Goal: Information Seeking & Learning: Learn about a topic

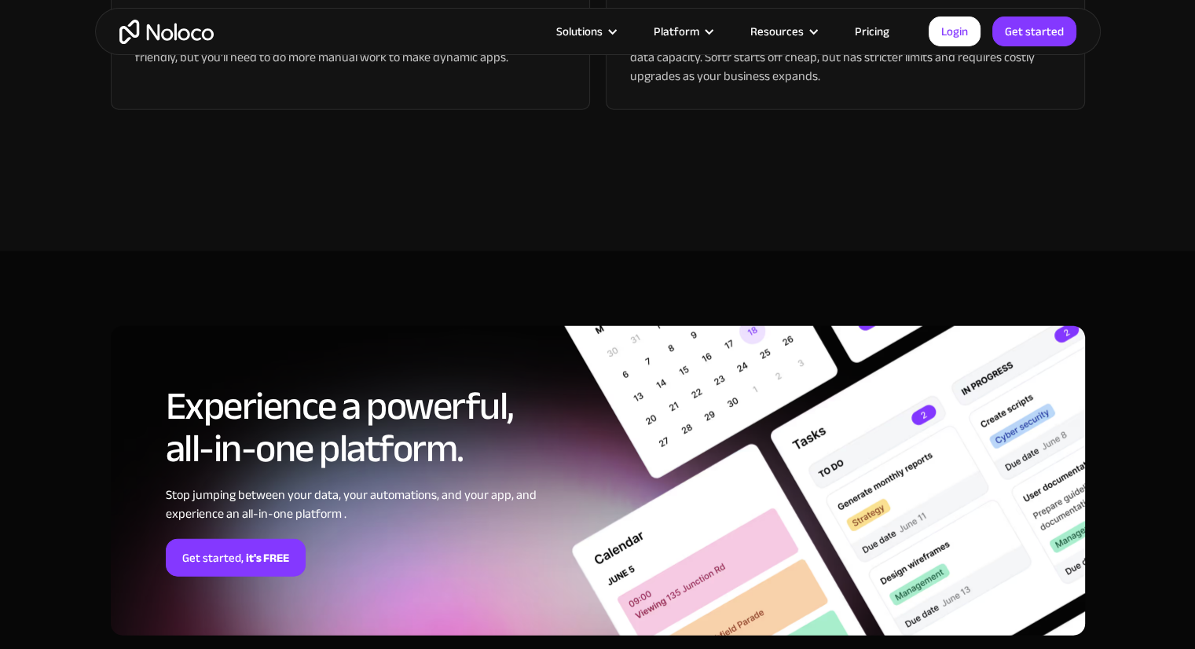
scroll to position [4163, 0]
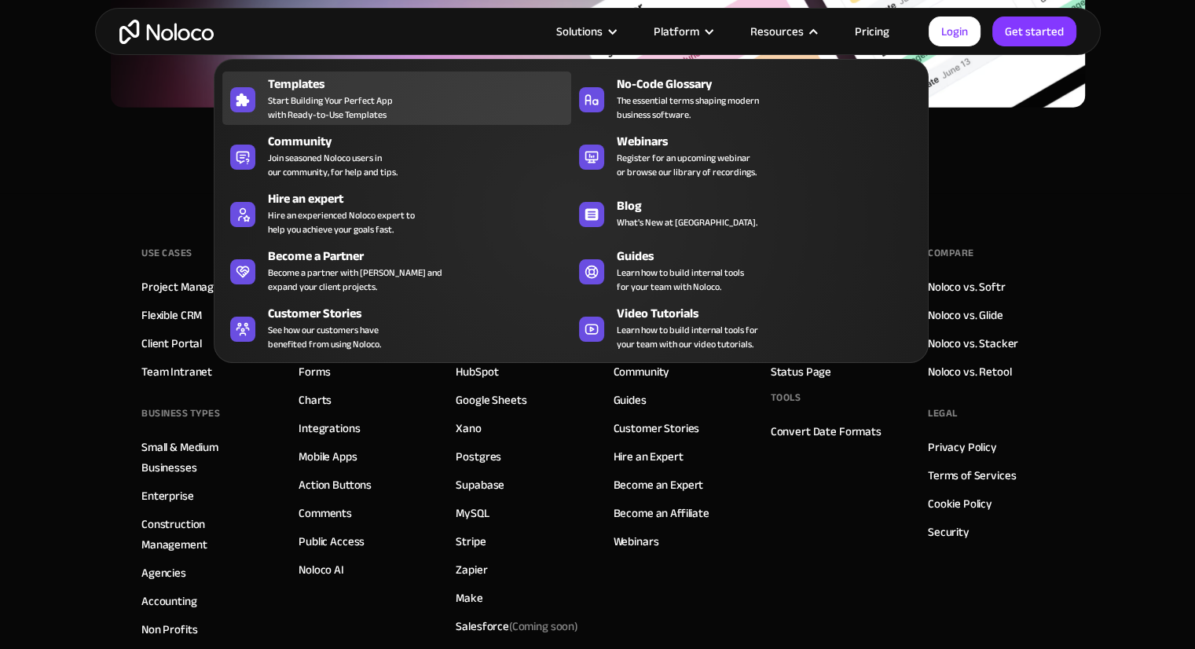
click at [324, 93] on span "Start Building Your Perfect App with Ready-to-Use Templates" at bounding box center [330, 107] width 125 height 28
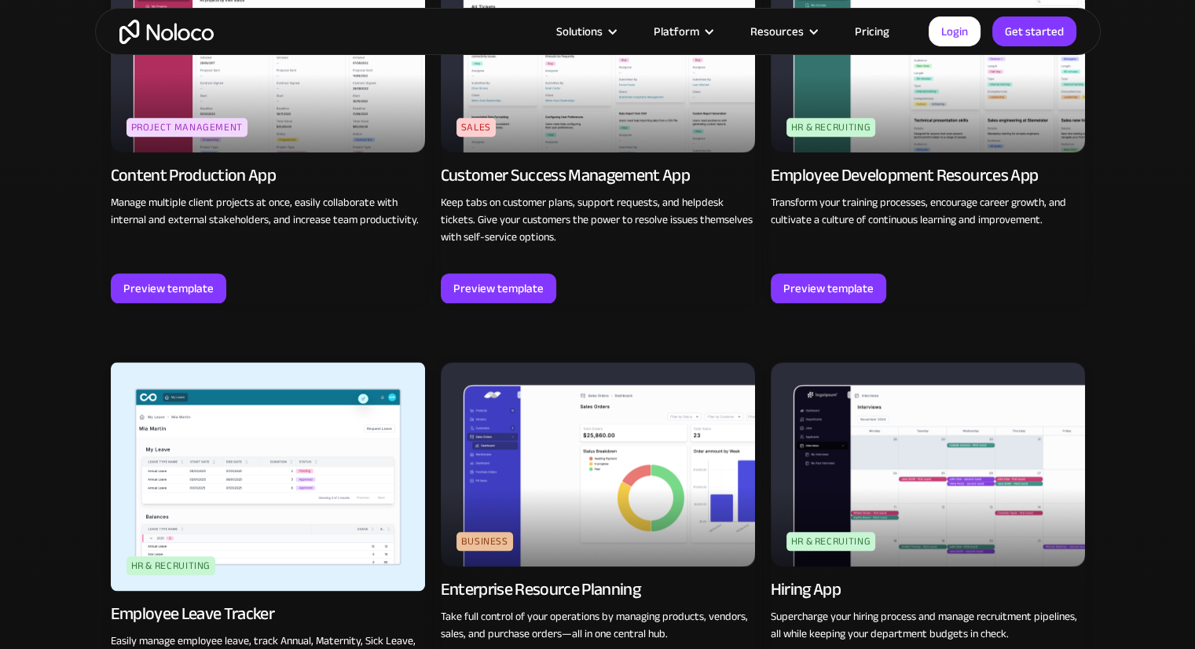
scroll to position [1492, 0]
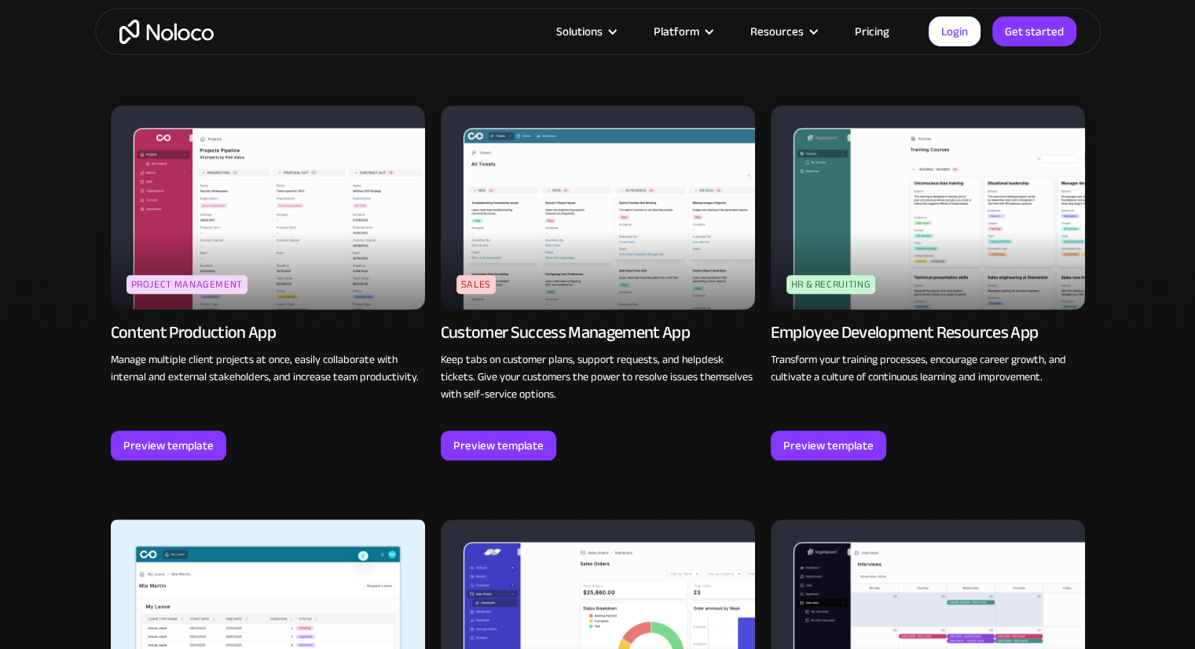
click at [578, 185] on img at bounding box center [598, 207] width 314 height 204
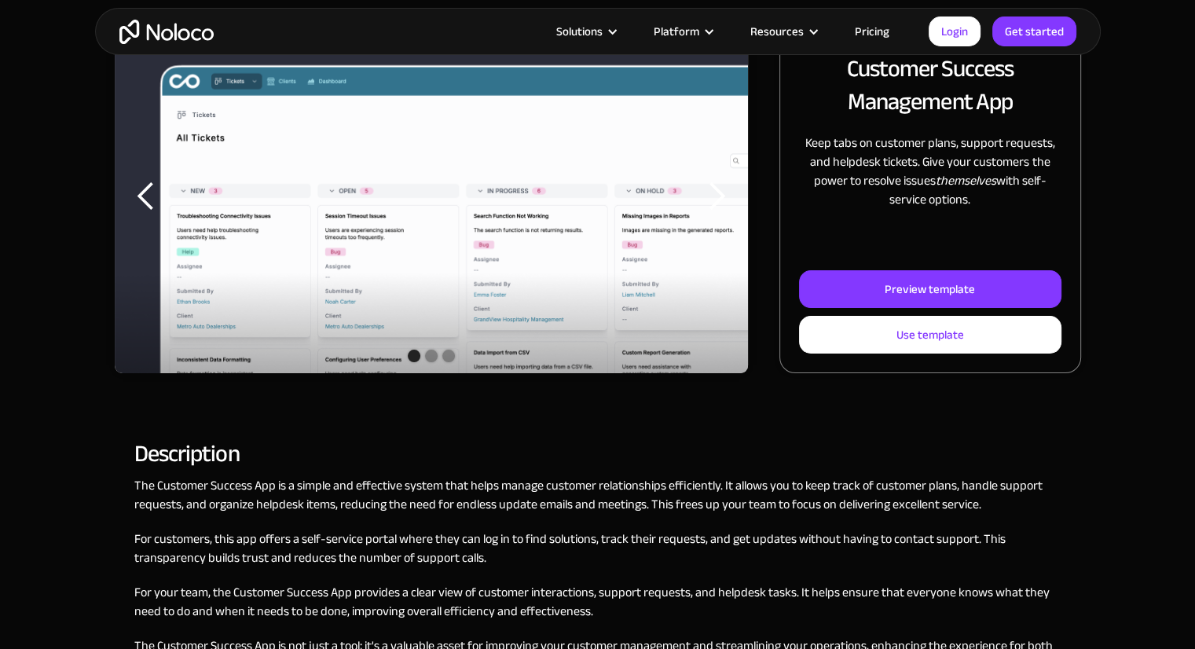
scroll to position [314, 0]
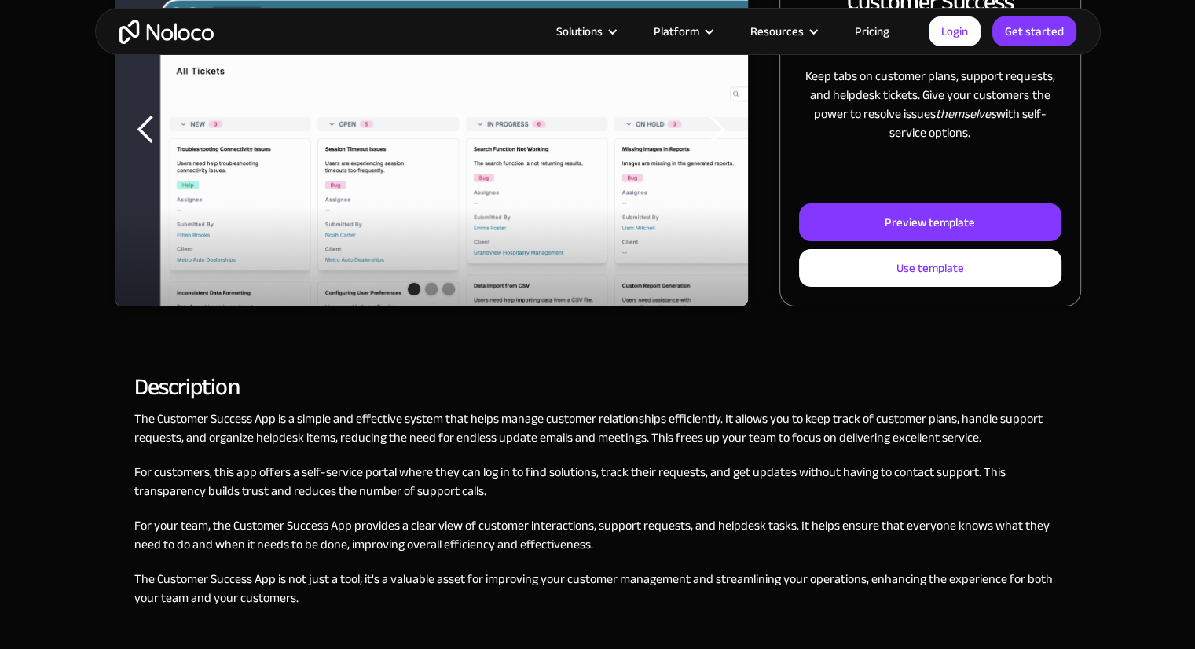
click at [425, 290] on div "Show slide 2 of 3" at bounding box center [431, 289] width 13 height 13
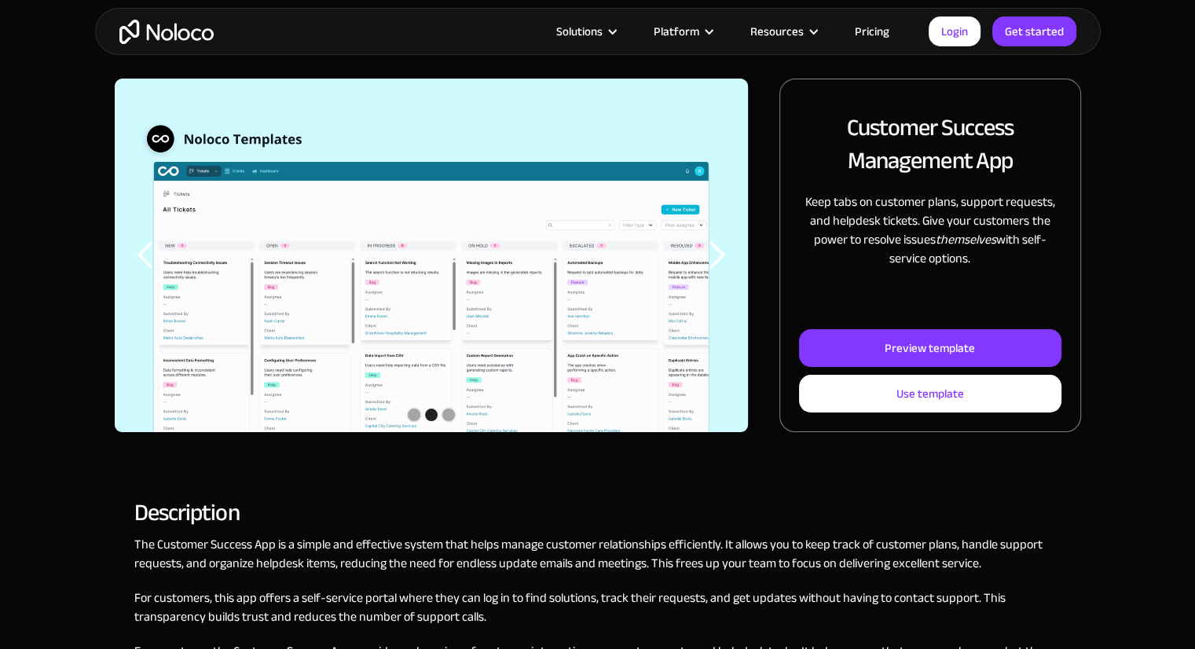
scroll to position [79, 0]
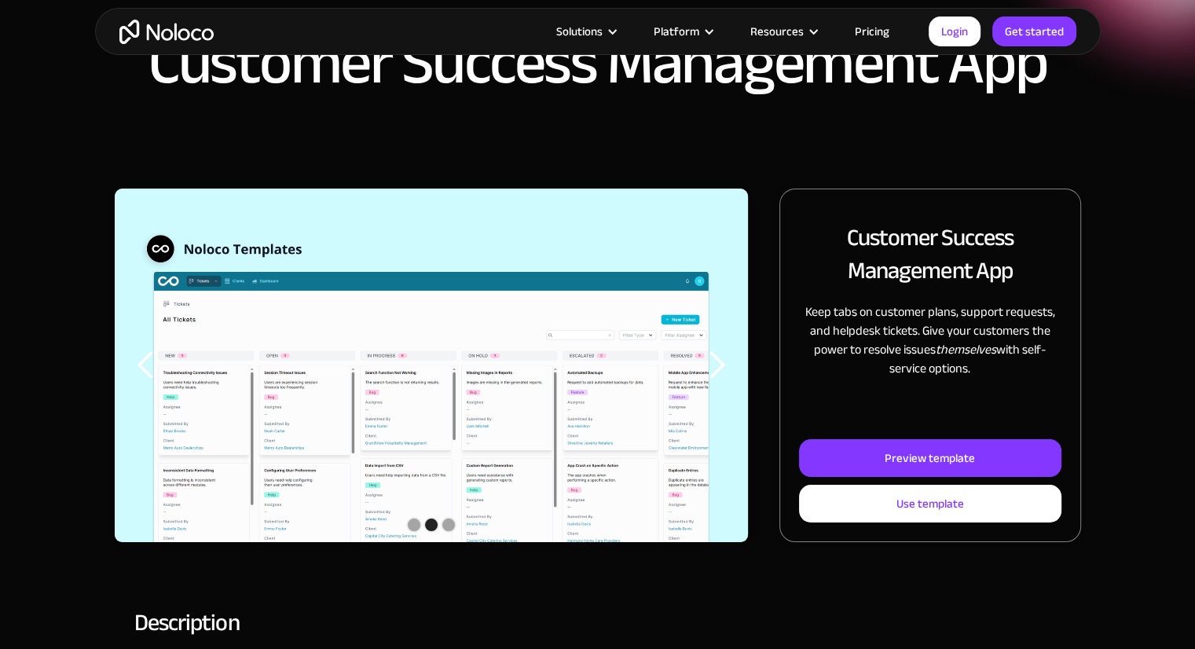
click at [488, 309] on img "2 of 3" at bounding box center [431, 420] width 634 height 462
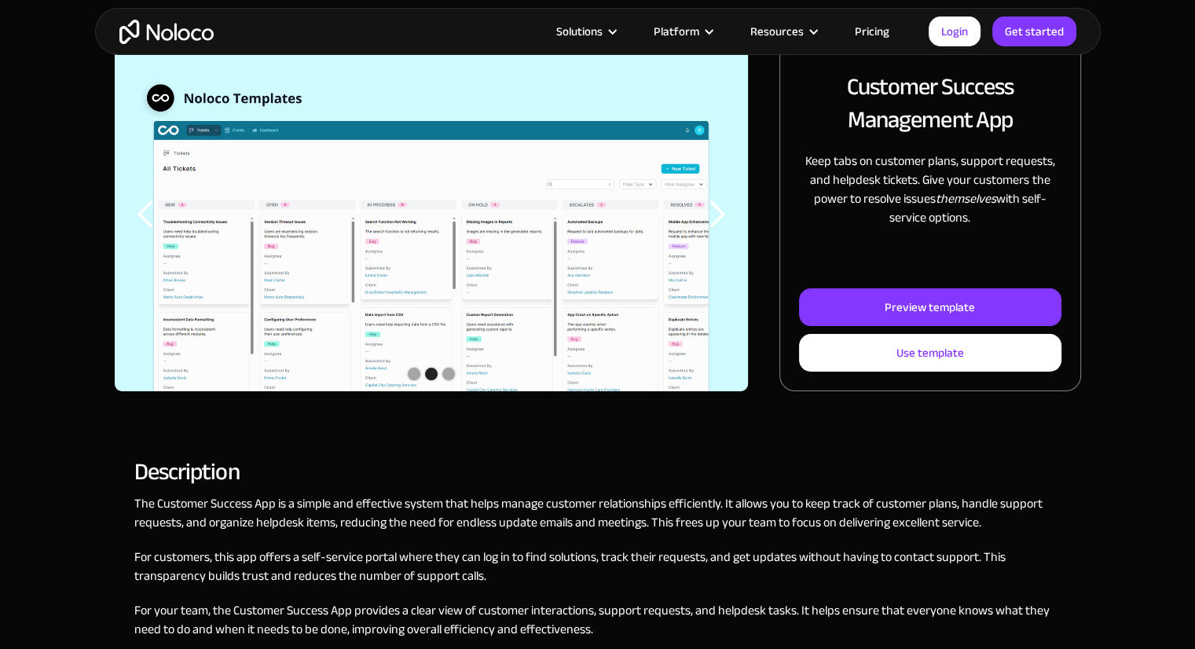
scroll to position [236, 0]
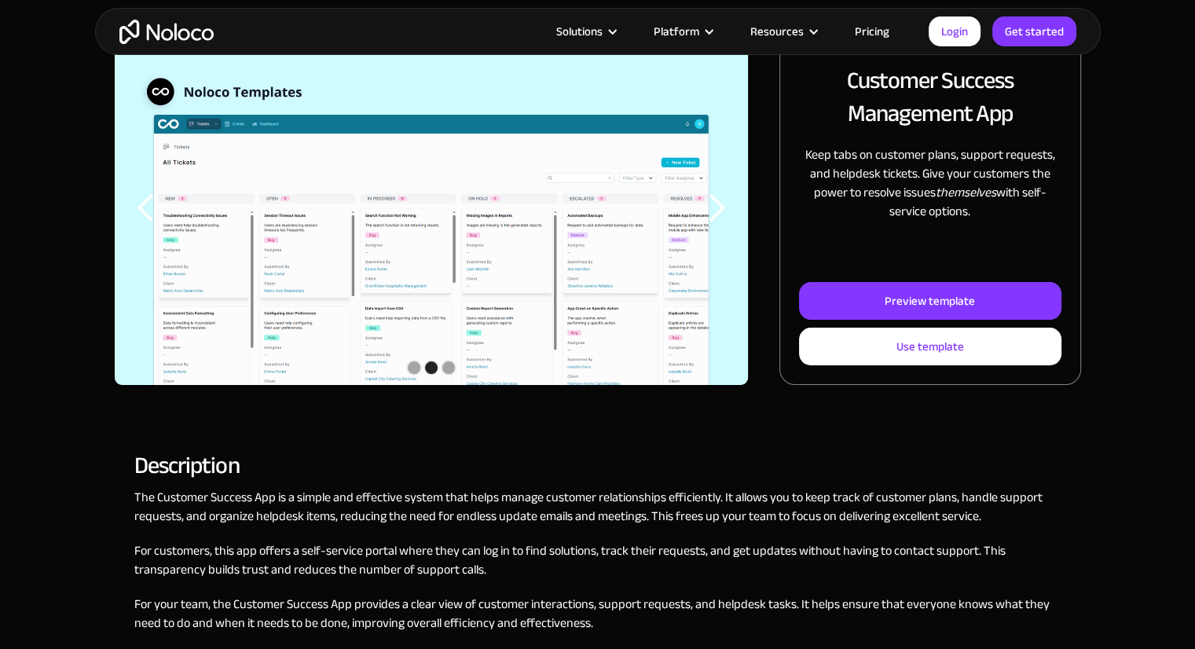
click at [450, 368] on div "Show slide 3 of 3" at bounding box center [448, 367] width 13 height 13
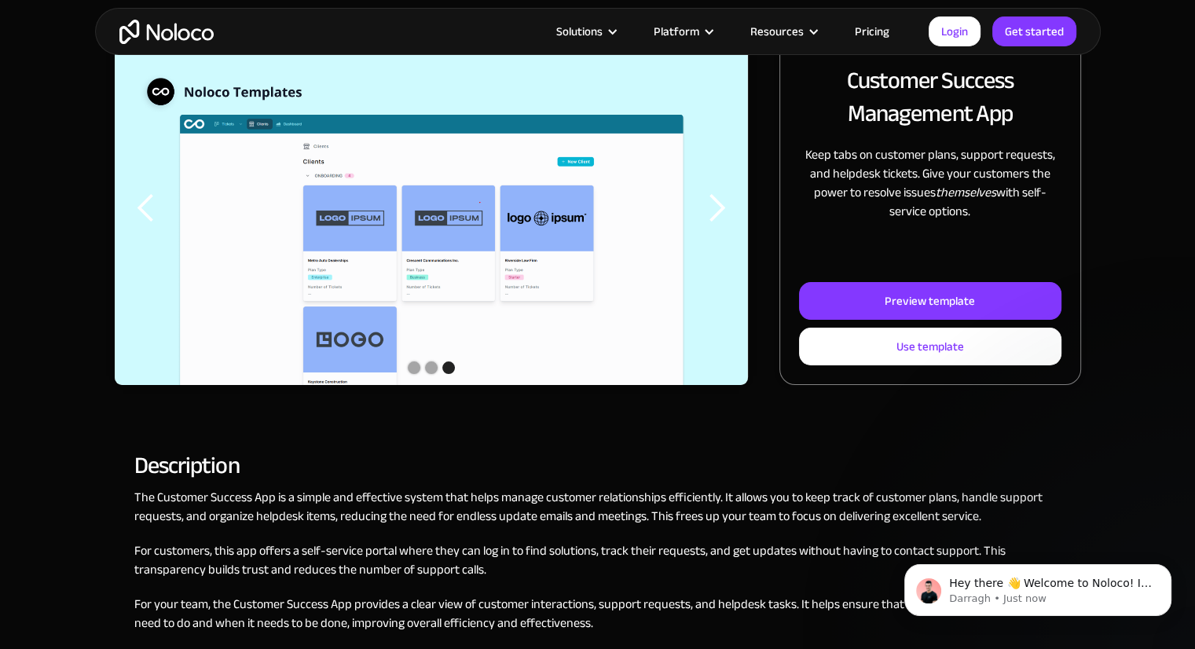
scroll to position [0, 0]
click at [429, 365] on div "Show slide 2 of 3" at bounding box center [431, 367] width 13 height 13
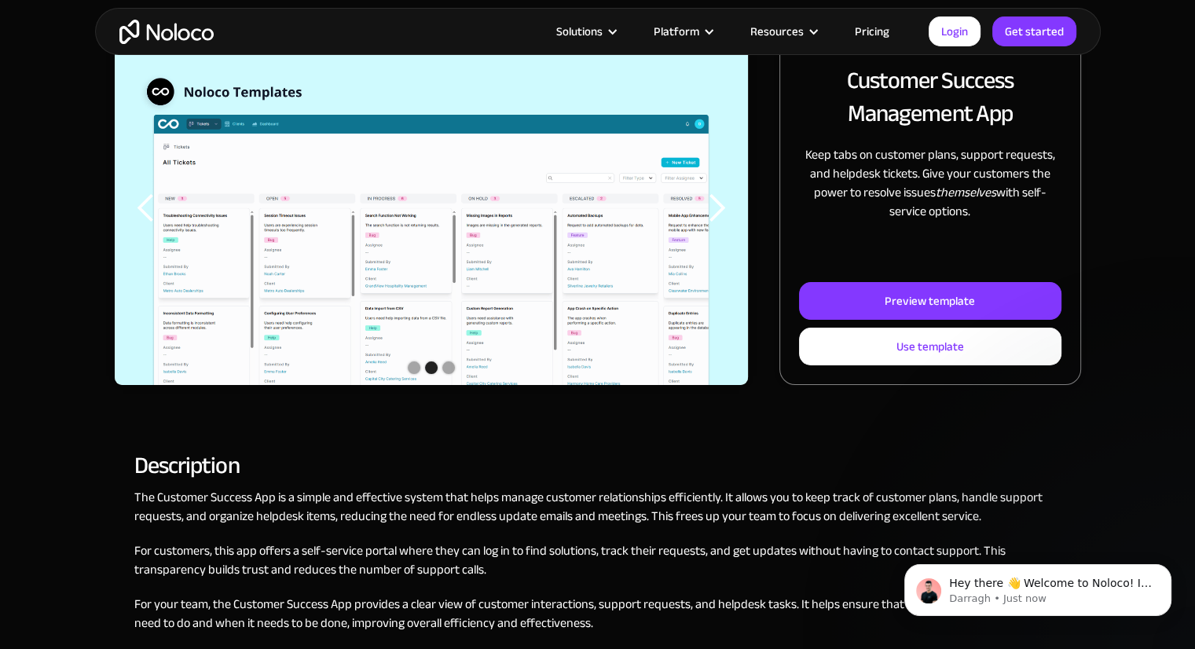
click at [412, 366] on div "Show slide 1 of 3" at bounding box center [414, 367] width 13 height 13
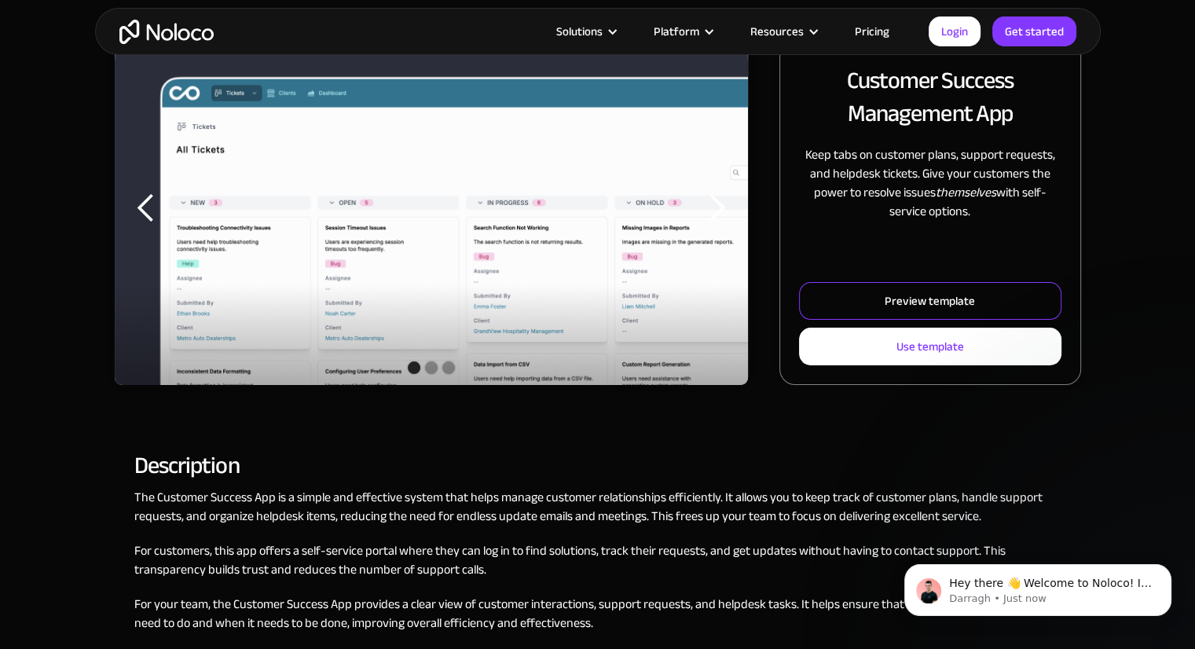
click at [926, 299] on div "Preview template" at bounding box center [929, 301] width 90 height 20
